Goal: Task Accomplishment & Management: Use online tool/utility

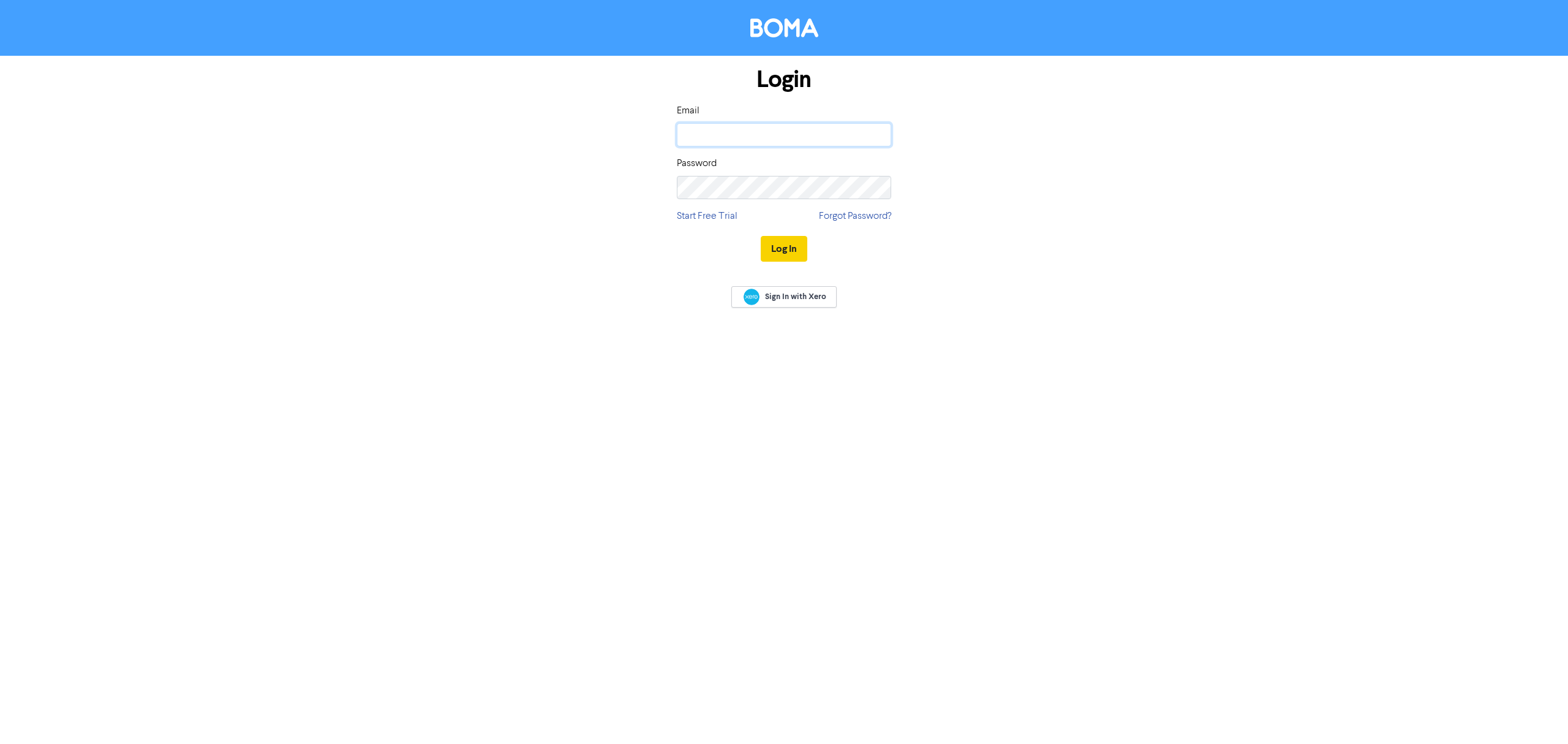
type input "[EMAIL_ADDRESS][DOMAIN_NAME]"
click at [782, 260] on button "Log In" at bounding box center [783, 249] width 46 height 26
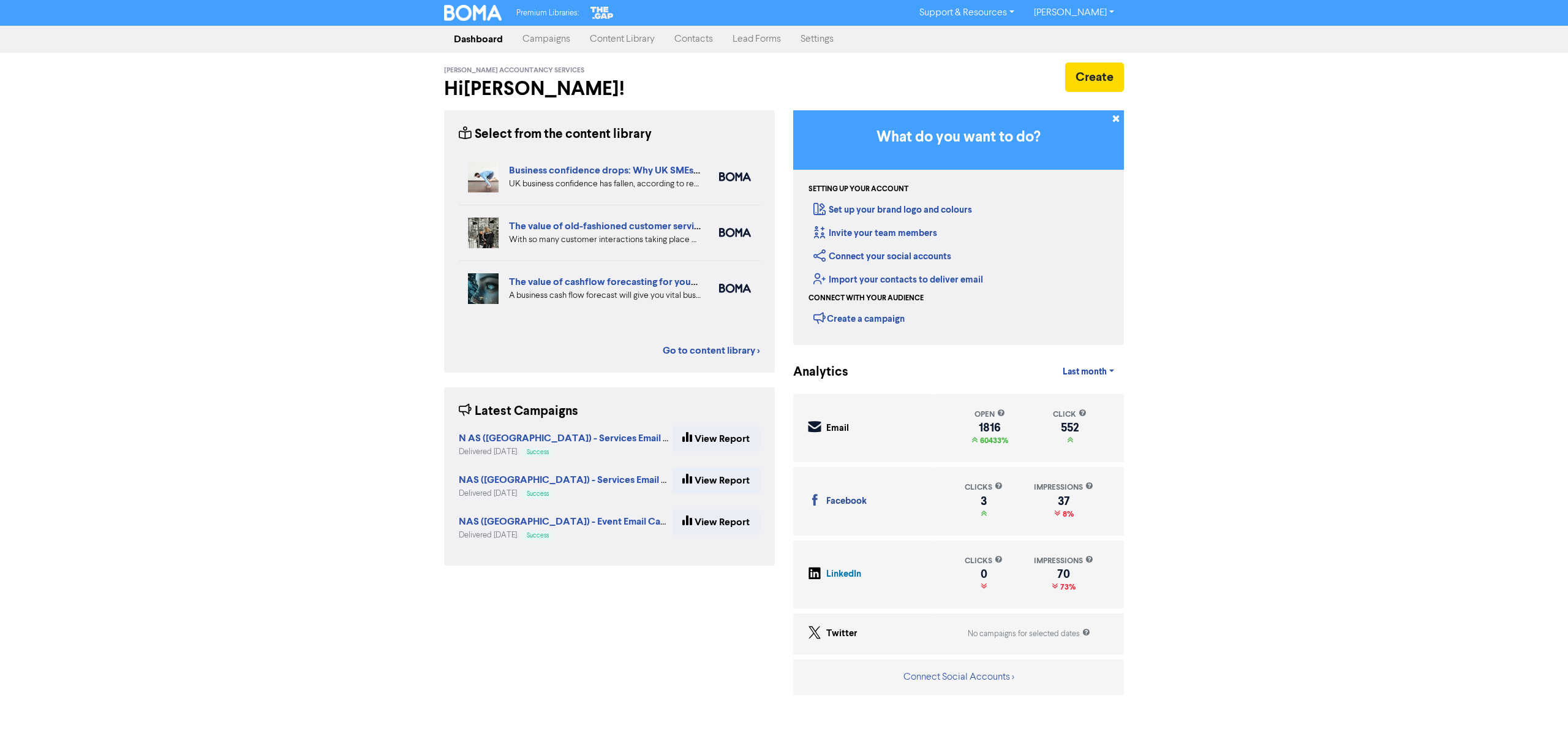
drag, startPoint x: 561, startPoint y: 44, endPoint x: 554, endPoint y: 38, distance: 9.2
click at [561, 44] on link "Campaigns" at bounding box center [546, 39] width 68 height 24
click at [554, 38] on link "Campaigns" at bounding box center [546, 39] width 68 height 24
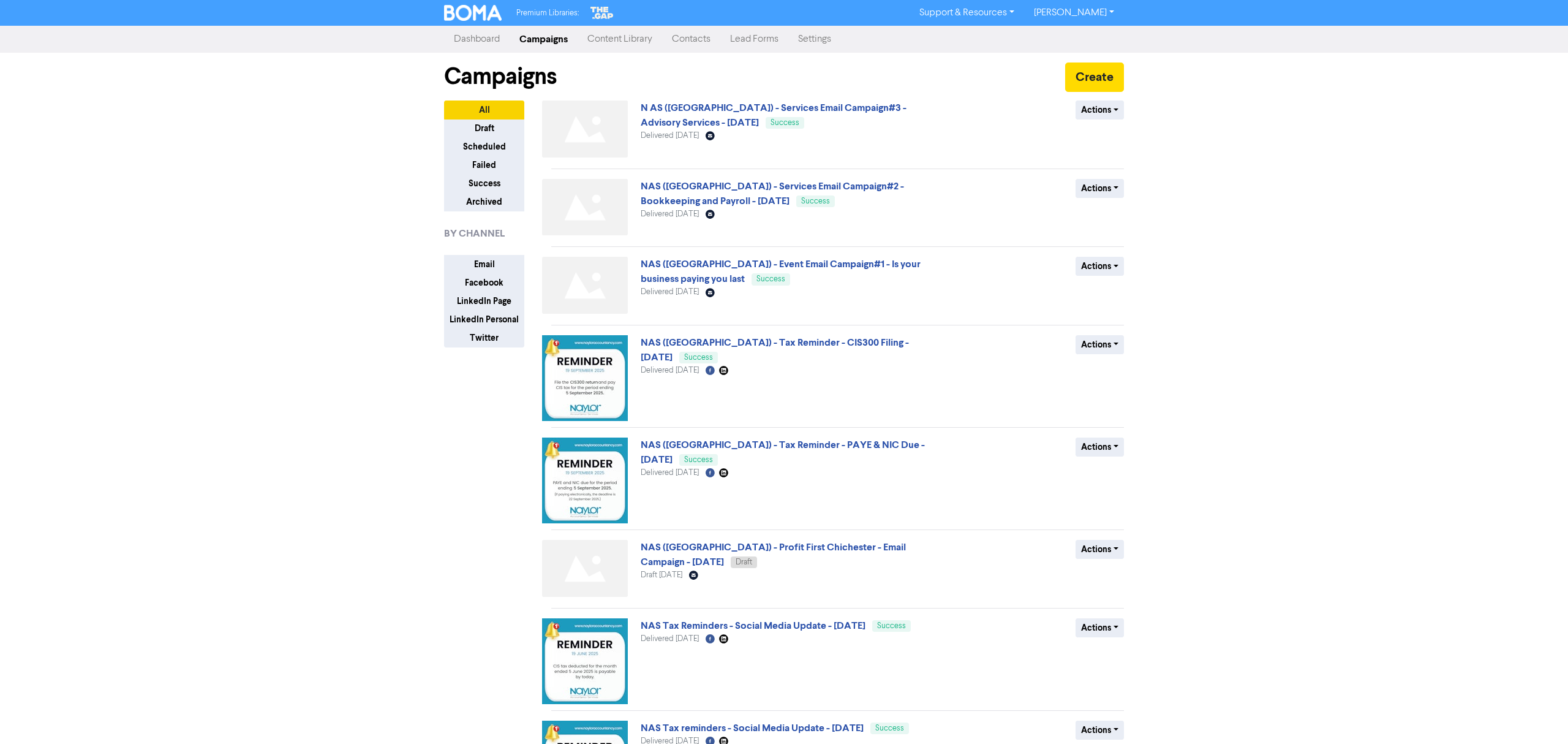
click at [540, 30] on link "Campaigns" at bounding box center [543, 39] width 68 height 24
click at [552, 34] on link "Campaigns" at bounding box center [543, 39] width 68 height 24
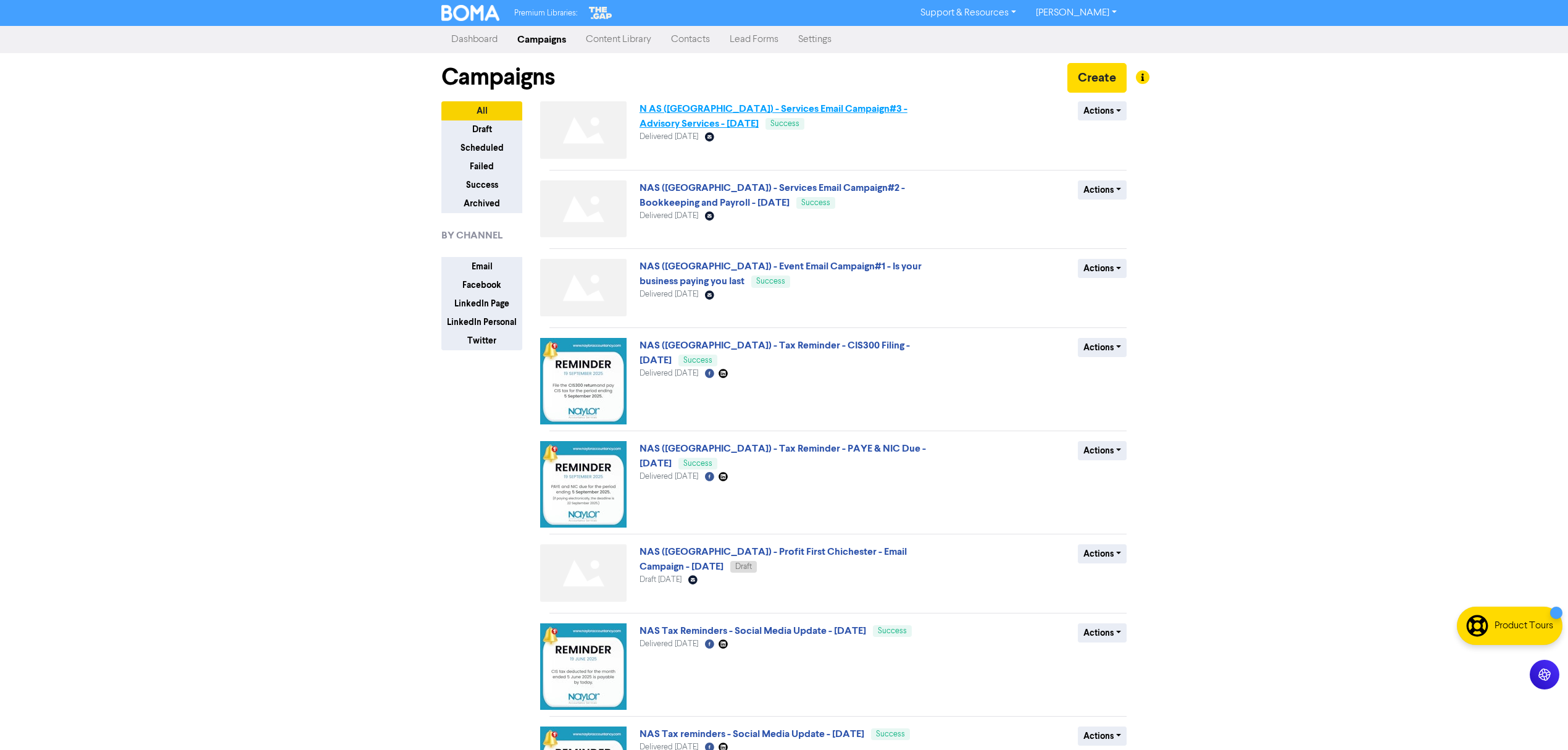
click at [714, 106] on link "N AS ([GEOGRAPHIC_DATA]) - Services Email Campaign#3 - Advisory Services - [DAT…" at bounding box center [773, 116] width 268 height 27
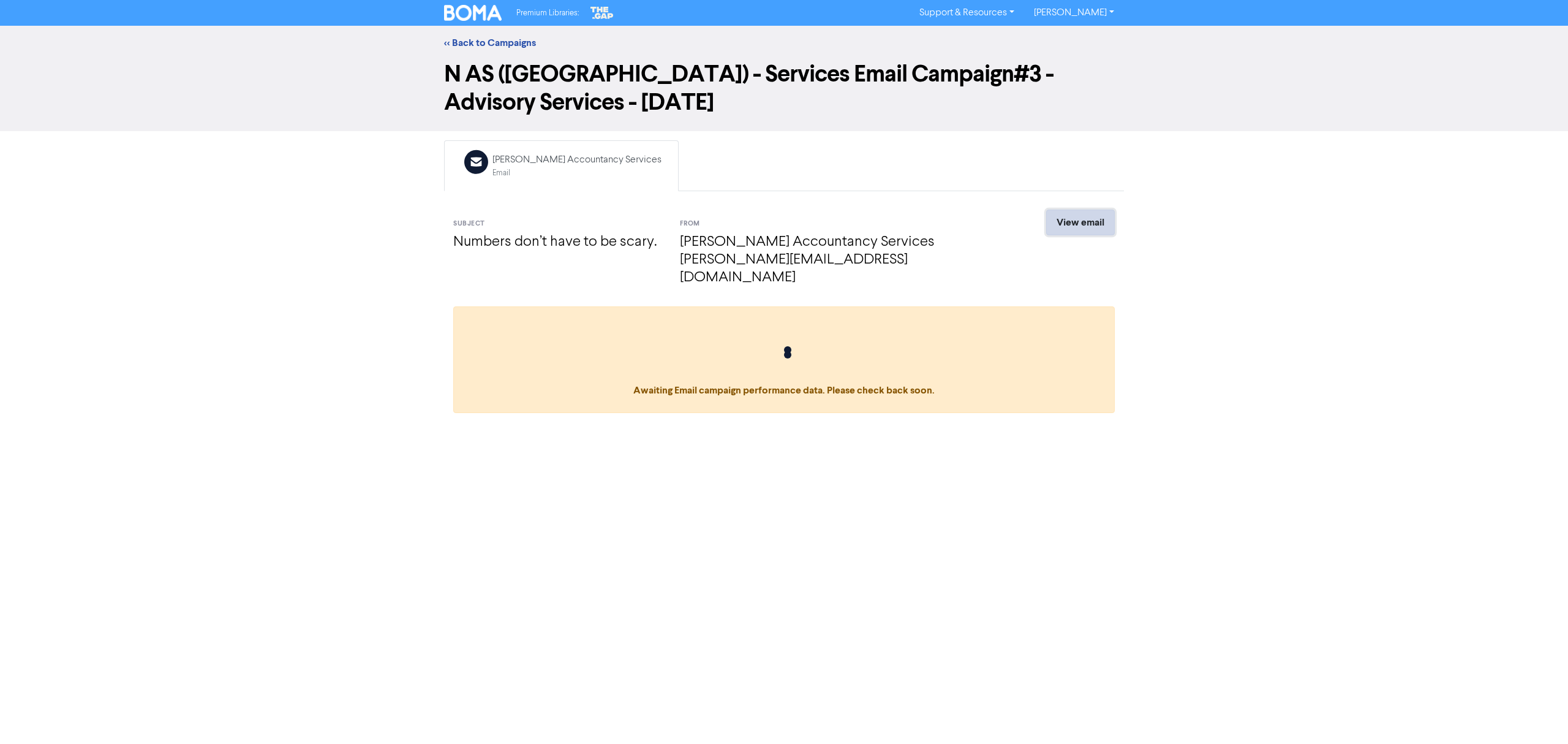
click at [1074, 224] on link "View email" at bounding box center [1080, 223] width 68 height 26
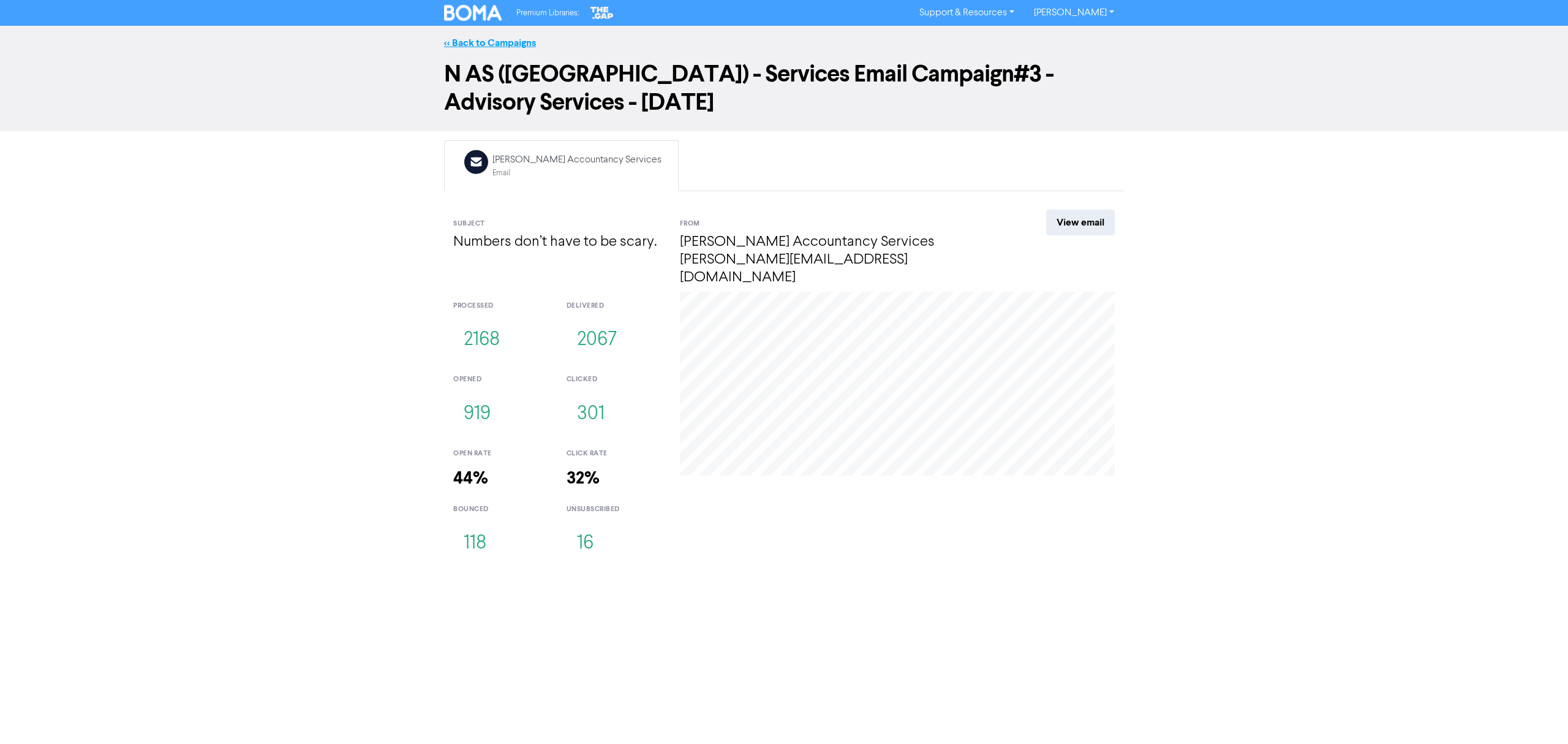
click at [504, 45] on link "<< Back to Campaigns" at bounding box center [489, 43] width 92 height 12
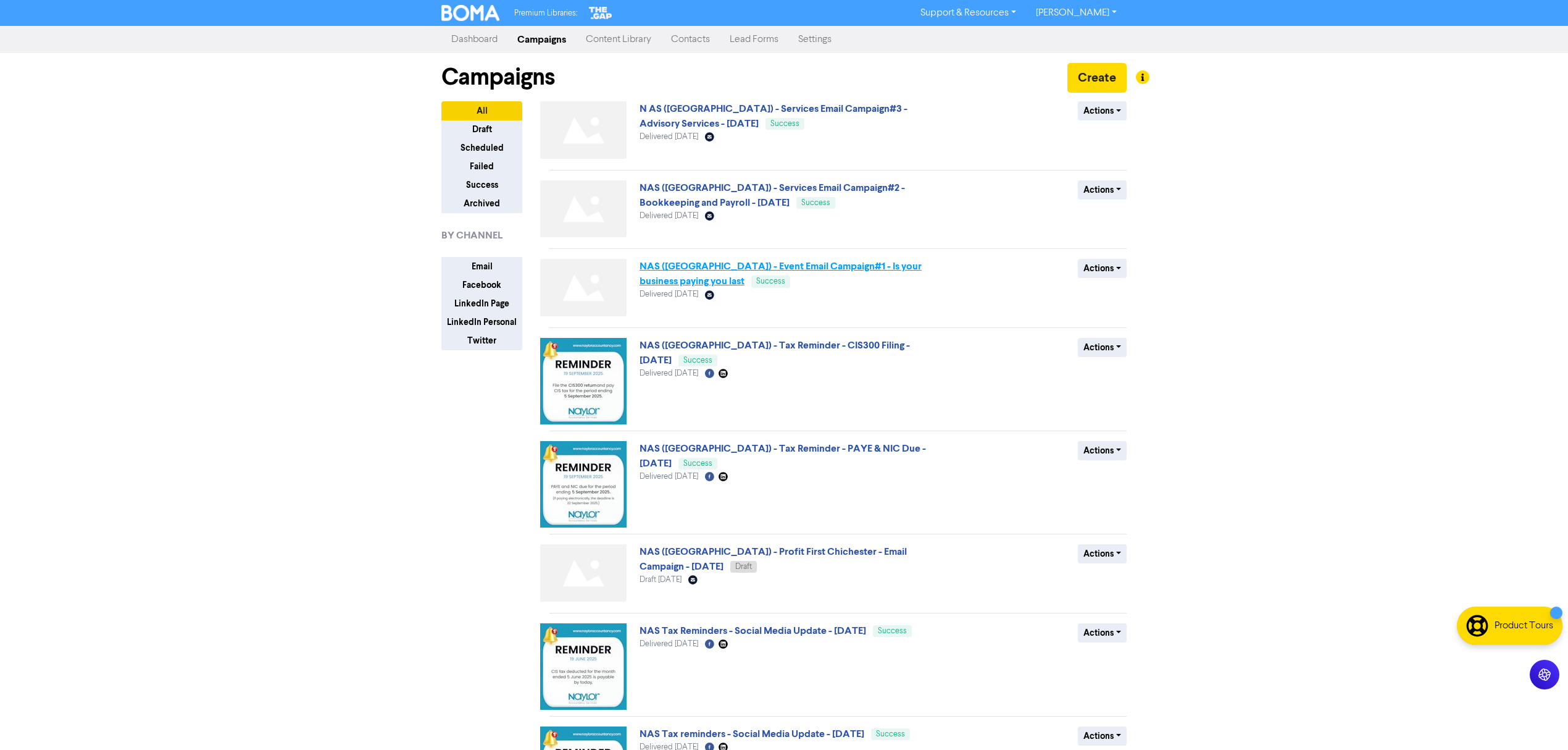
click at [875, 269] on link "NAS ([GEOGRAPHIC_DATA]) - Event Email Campaign#1 - Is your business paying you …" at bounding box center [780, 273] width 282 height 27
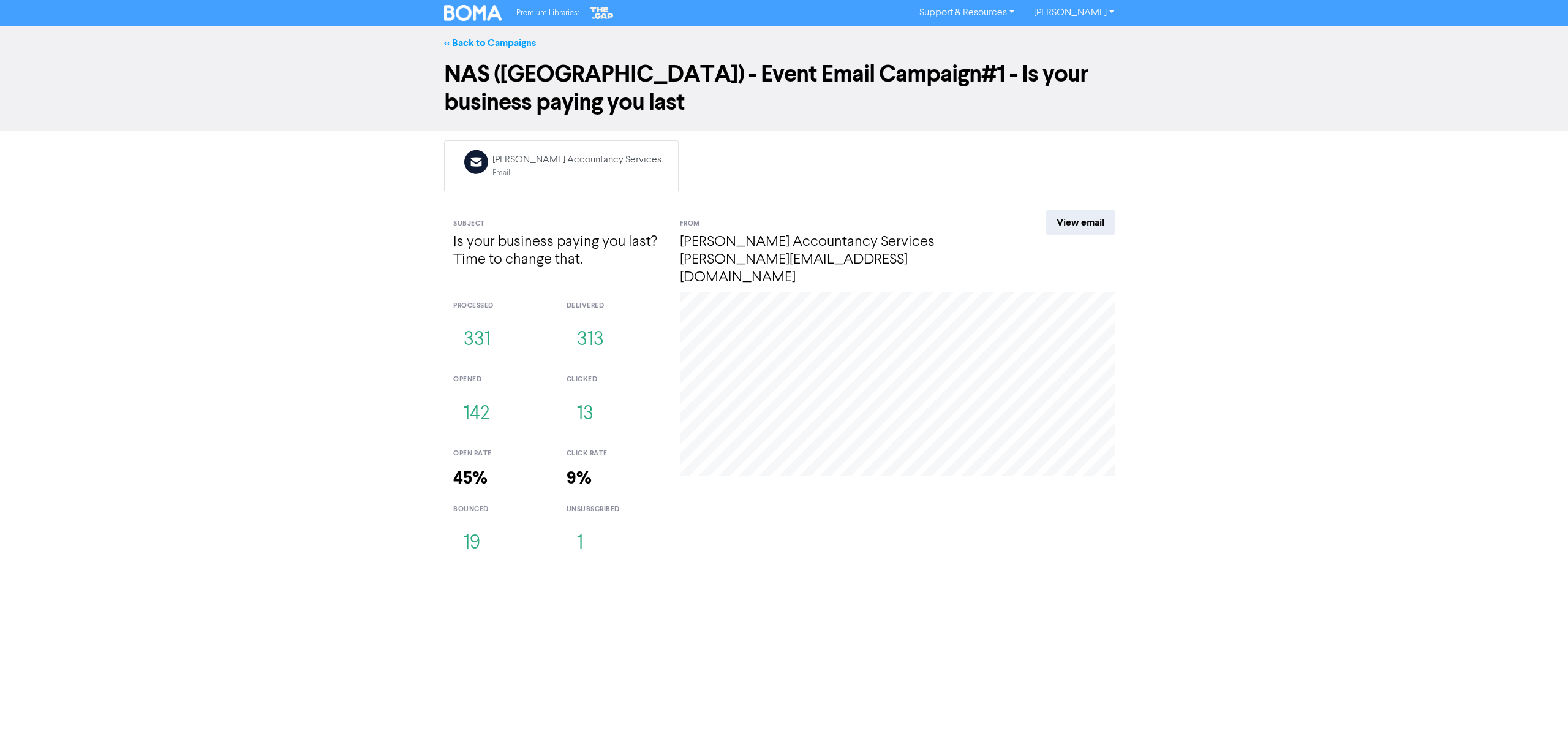
click at [504, 36] on link "<< Back to Campaigns" at bounding box center [489, 43] width 92 height 12
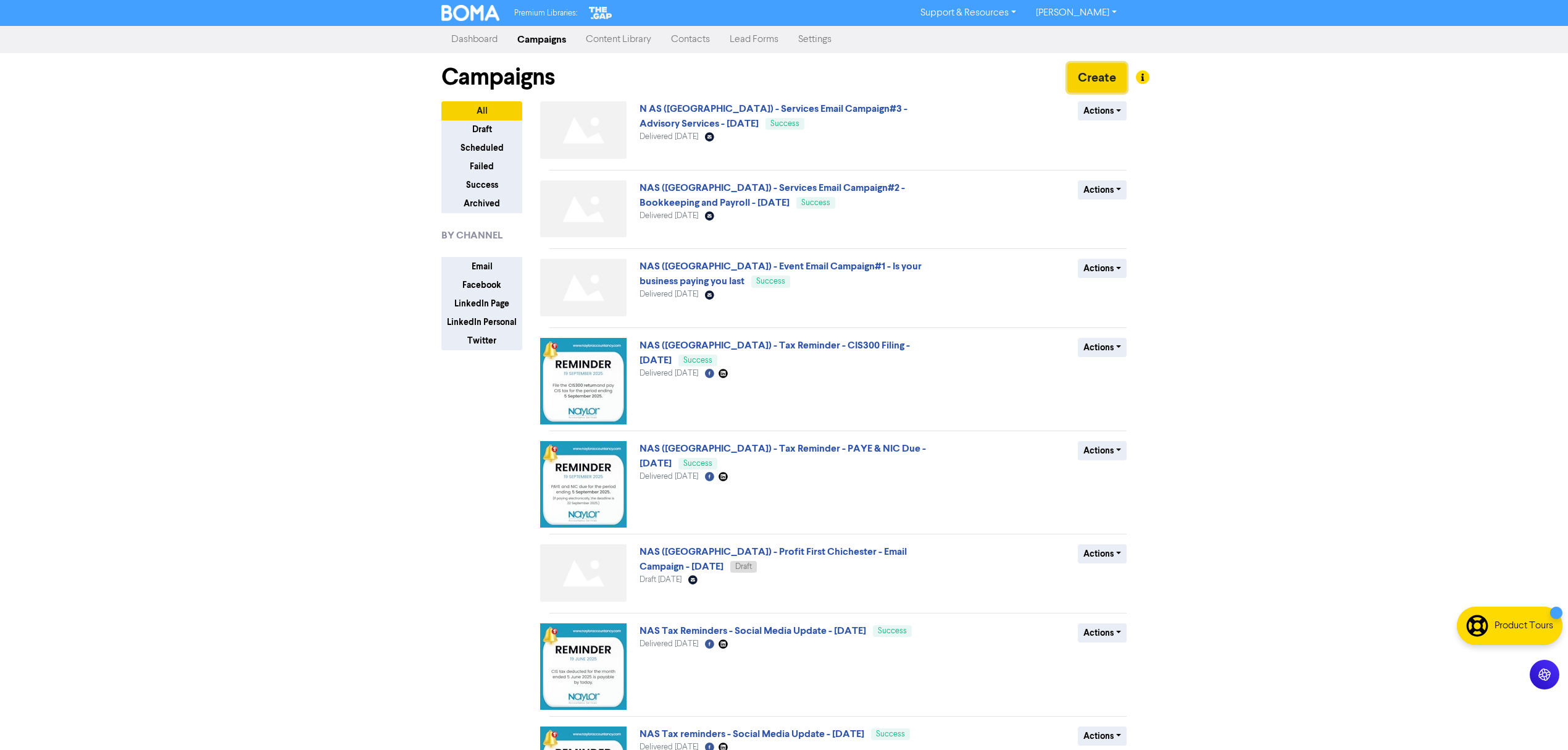
click at [1097, 80] on button "Create" at bounding box center [1096, 77] width 59 height 30
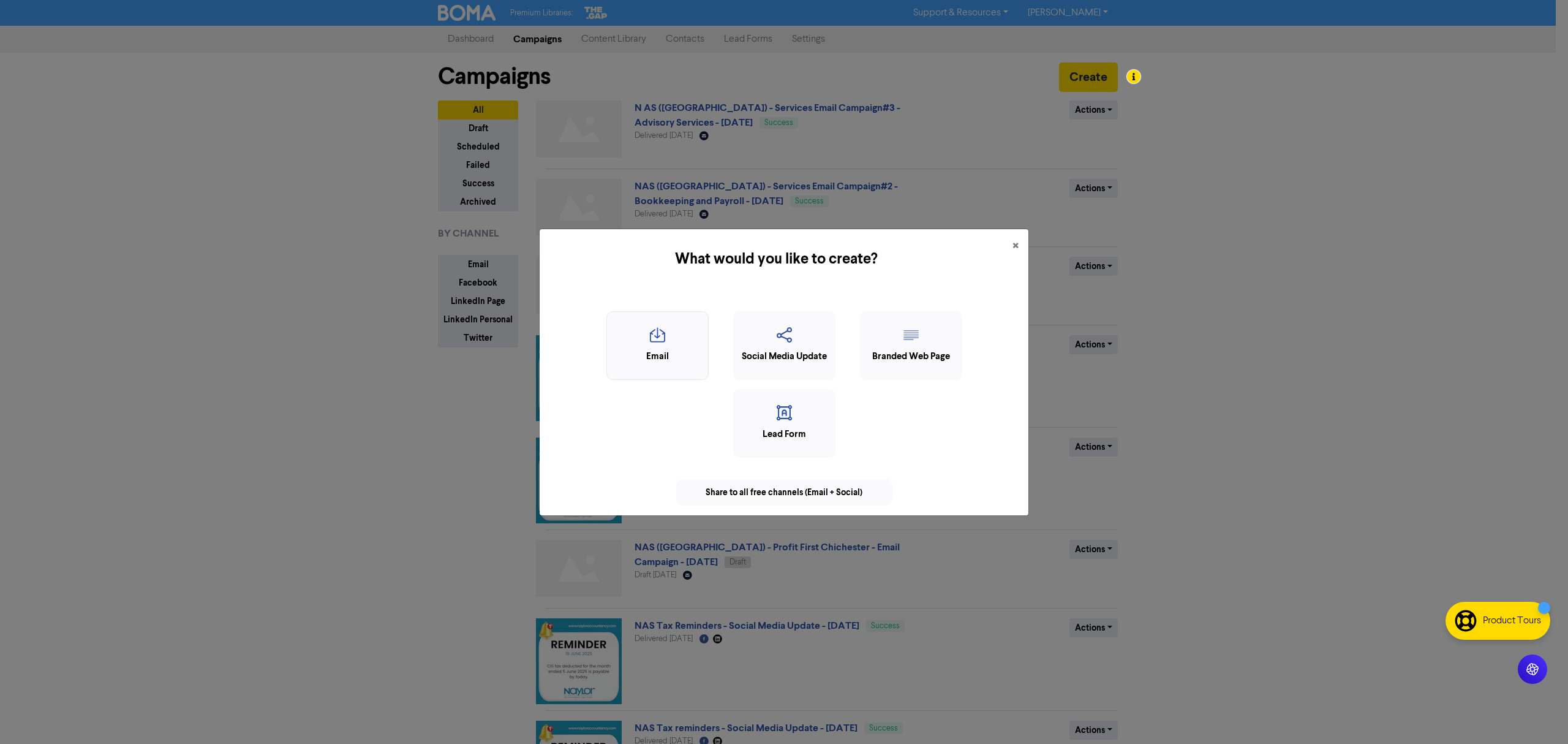
click at [658, 343] on icon "button" at bounding box center [657, 339] width 89 height 24
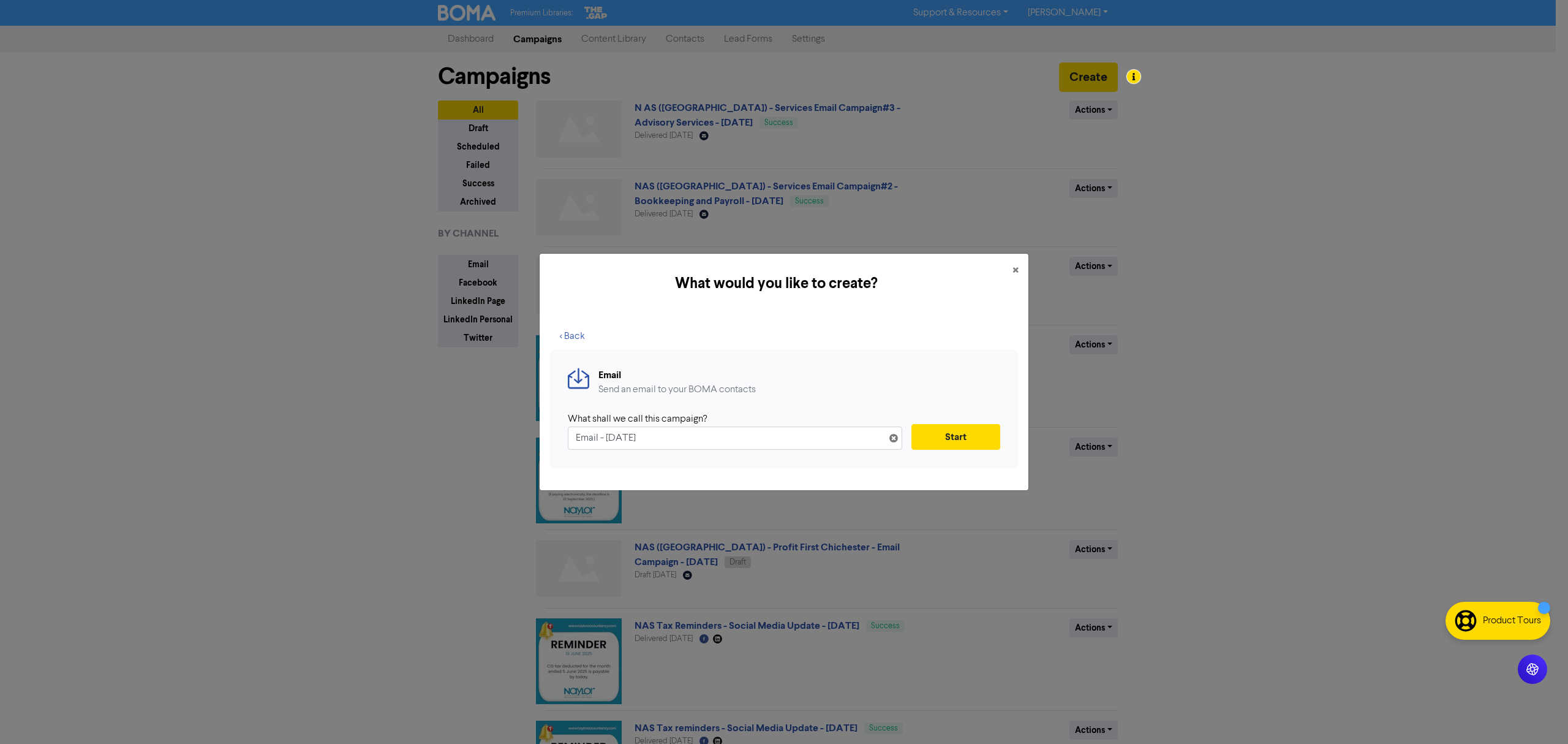
click at [572, 444] on input "Email - [DATE]" at bounding box center [735, 438] width 334 height 24
click at [776, 442] on input "NAS ([GEOGRAPHIC_DATA]) - Profit First Chichester - Email Camapign - [DATE]" at bounding box center [735, 438] width 334 height 24
type input "NAS ([GEOGRAPHIC_DATA]) - Profit First Chichester - Email Campaign - [DATE]"
click at [956, 435] on button "Start" at bounding box center [956, 437] width 89 height 26
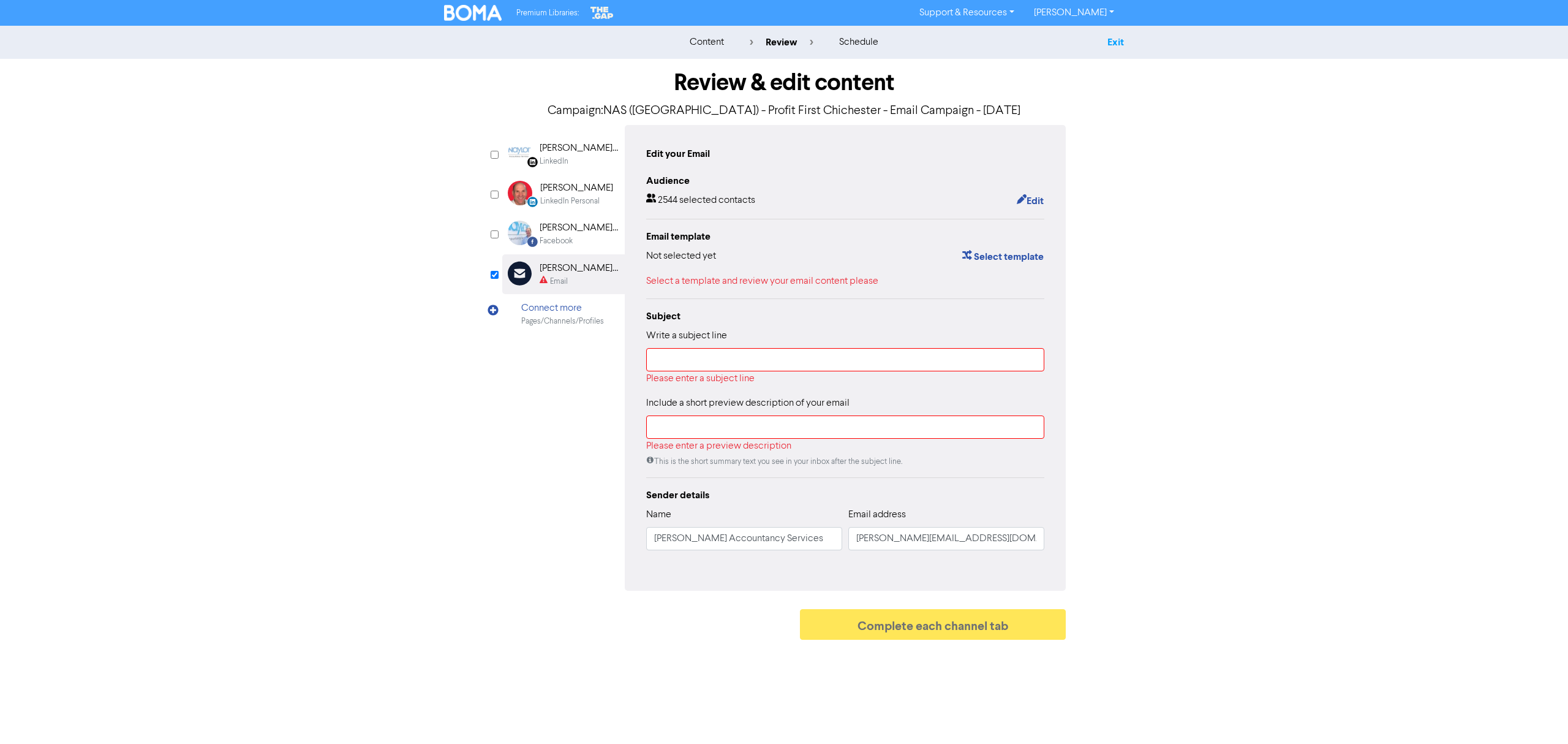
click at [1116, 40] on link "Exit" at bounding box center [1116, 43] width 17 height 12
